Goal: Task Accomplishment & Management: Manage account settings

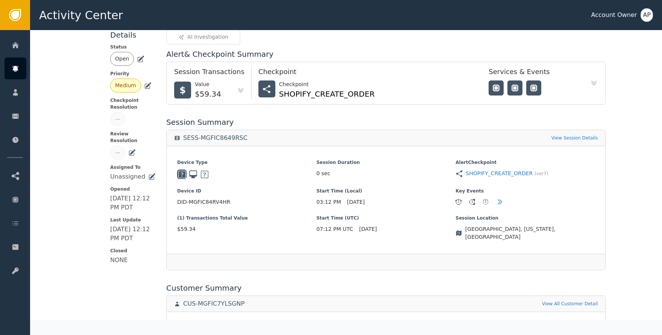
scroll to position [141, 0]
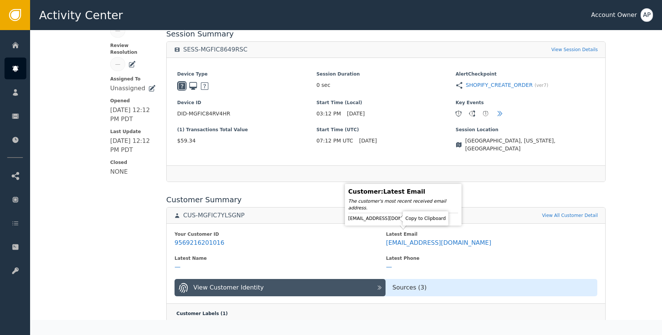
click at [430, 218] on icon at bounding box center [434, 219] width 8 height 8
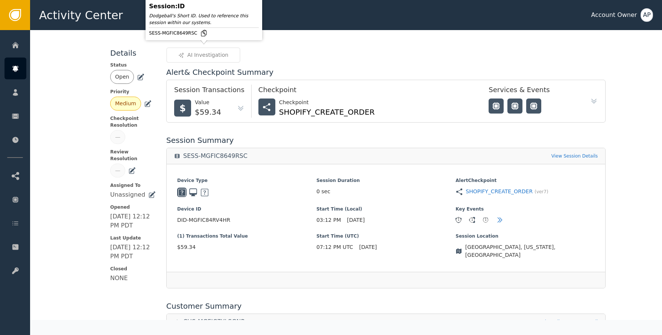
scroll to position [0, 0]
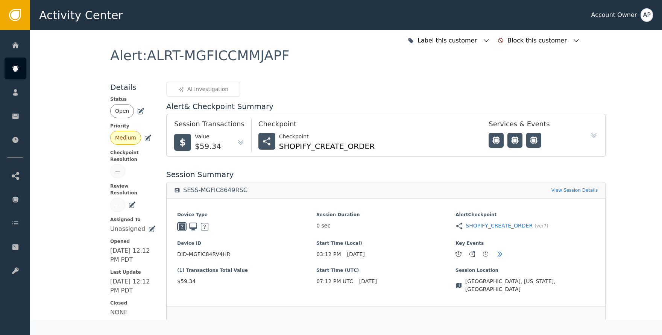
click at [137, 111] on icon at bounding box center [141, 112] width 8 height 8
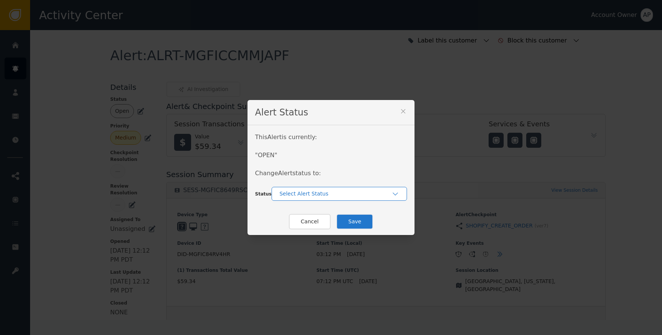
click at [302, 194] on div "Select Alert Status" at bounding box center [335, 194] width 112 height 8
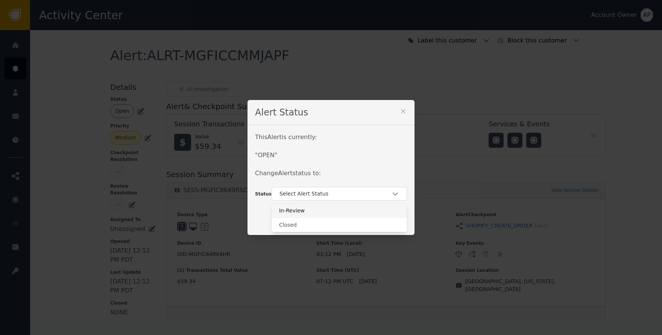
click at [308, 218] on div "Closed" at bounding box center [339, 225] width 135 height 14
click at [346, 223] on button "Save" at bounding box center [354, 221] width 37 height 15
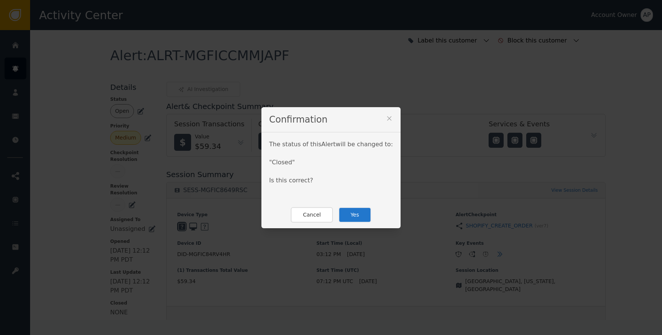
click at [351, 218] on button "Yes" at bounding box center [354, 214] width 33 height 15
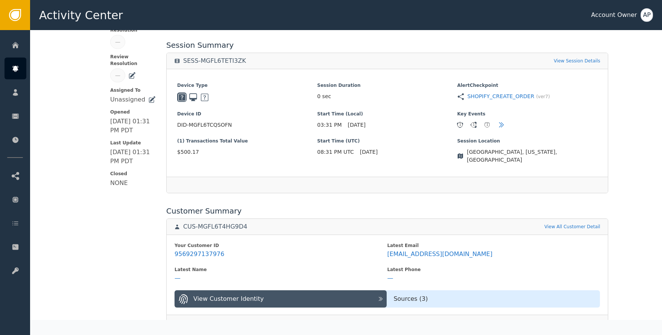
scroll to position [156, 0]
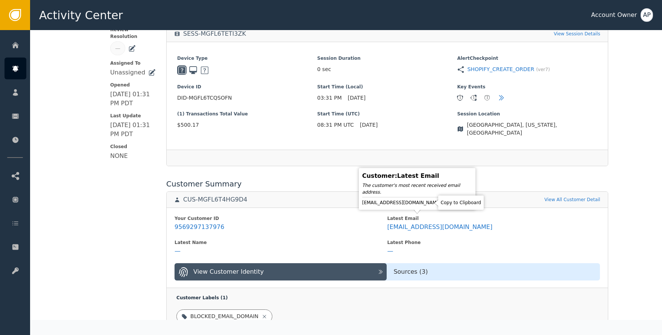
click at [445, 203] on icon at bounding box center [447, 203] width 5 height 6
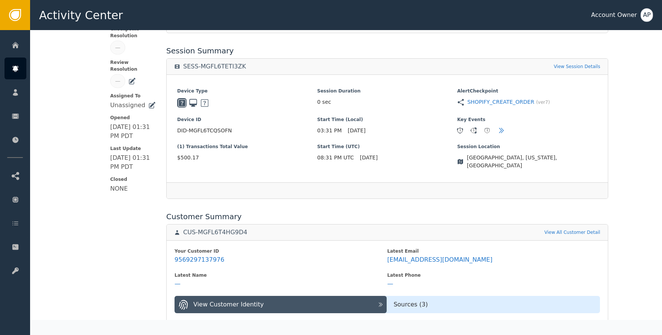
scroll to position [180, 0]
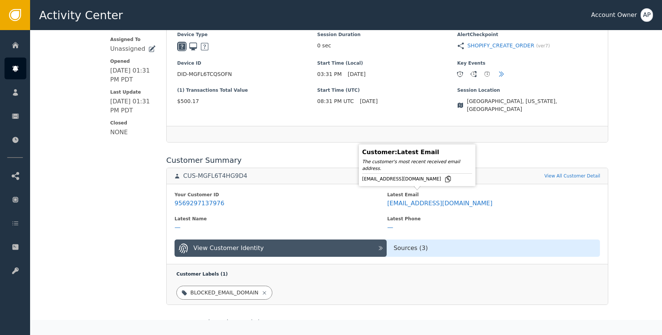
click at [433, 179] on div "aslittletree@protonmail.com" at bounding box center [417, 179] width 110 height 8
click at [445, 180] on icon at bounding box center [447, 179] width 5 height 6
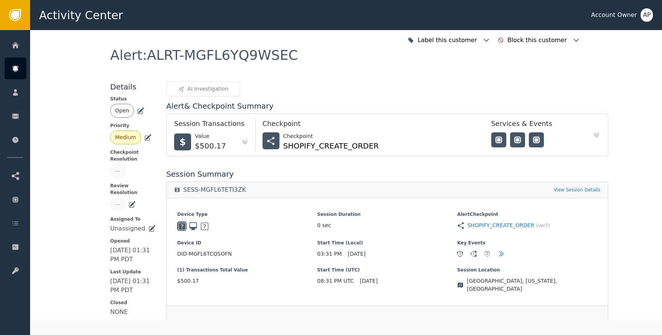
scroll to position [0, 0]
click at [137, 111] on icon at bounding box center [141, 112] width 8 height 8
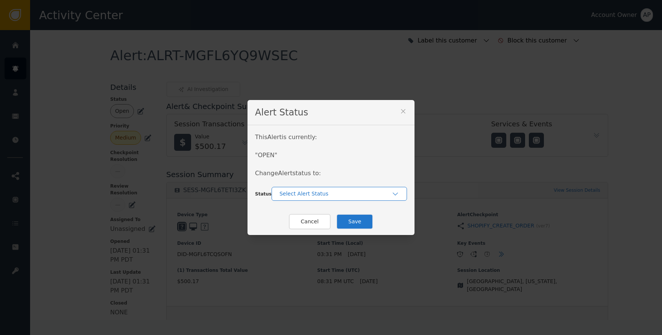
drag, startPoint x: 309, startPoint y: 192, endPoint x: 313, endPoint y: 196, distance: 5.1
click at [311, 193] on div "Select Alert Status" at bounding box center [335, 194] width 112 height 8
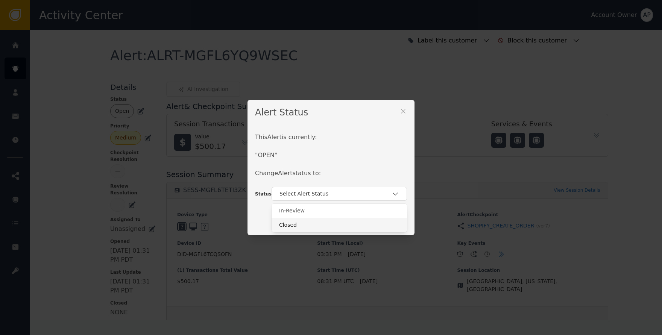
drag, startPoint x: 312, startPoint y: 224, endPoint x: 317, endPoint y: 225, distance: 5.3
click at [312, 225] on div "Closed" at bounding box center [339, 225] width 120 height 8
click at [361, 222] on button "Save" at bounding box center [354, 221] width 37 height 15
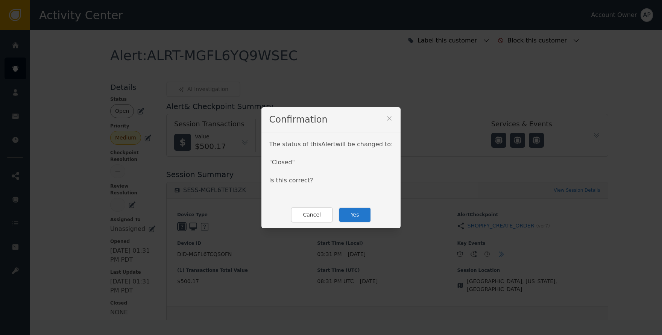
click at [360, 217] on button "Yes" at bounding box center [354, 214] width 33 height 15
